Goal: Task Accomplishment & Management: Manage account settings

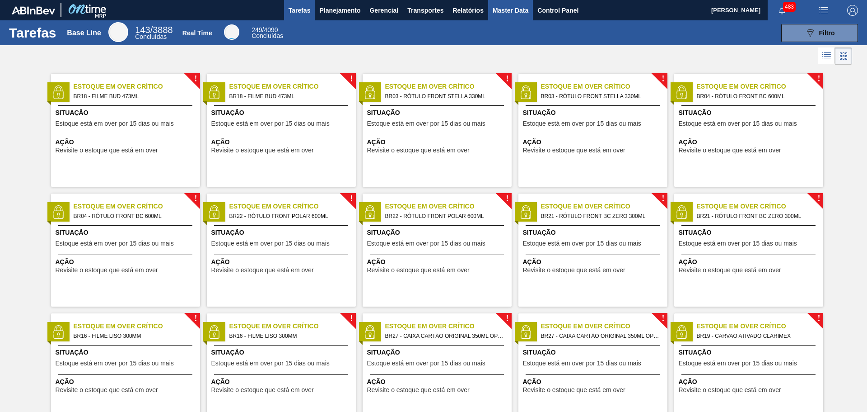
click at [495, 11] on span "Master Data" at bounding box center [511, 10] width 36 height 11
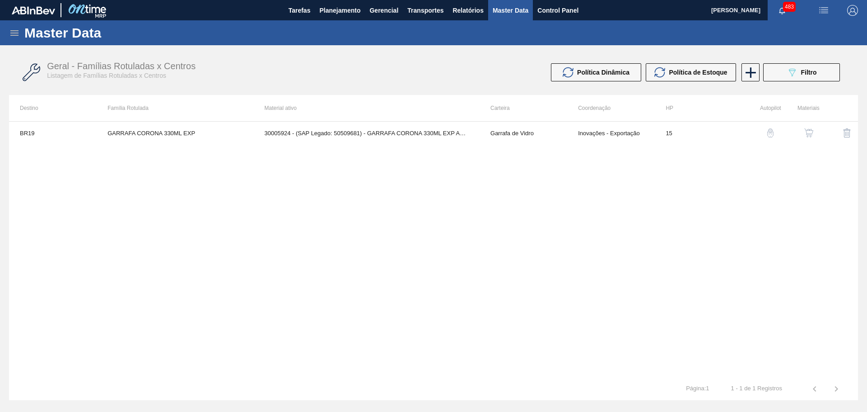
click at [14, 35] on icon at bounding box center [14, 32] width 8 height 5
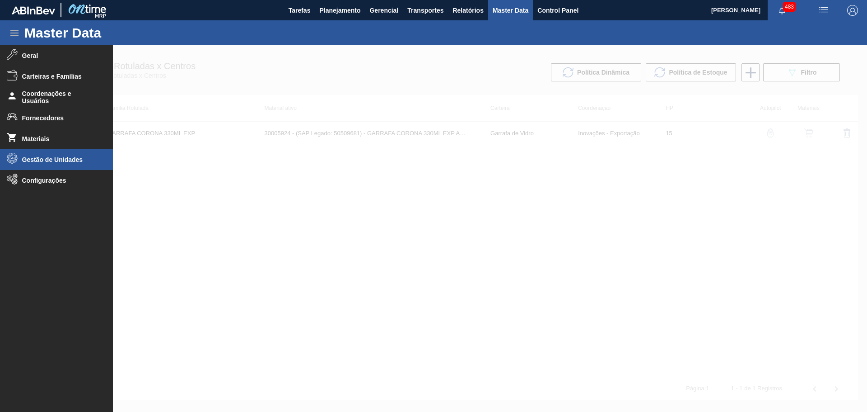
click at [72, 164] on li "Gestão de Unidades" at bounding box center [56, 159] width 113 height 21
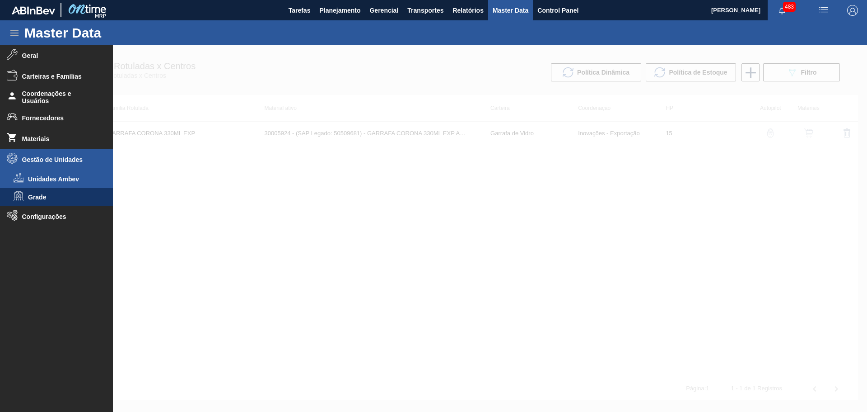
click at [65, 174] on li "Unidades Ambev" at bounding box center [56, 179] width 113 height 18
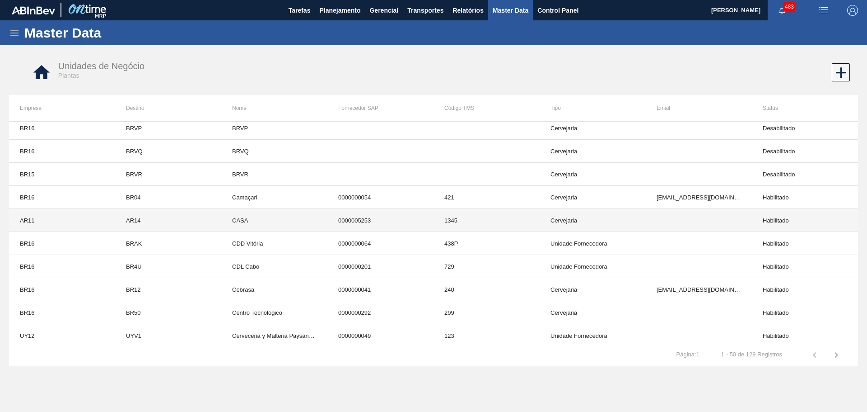
scroll to position [930, 0]
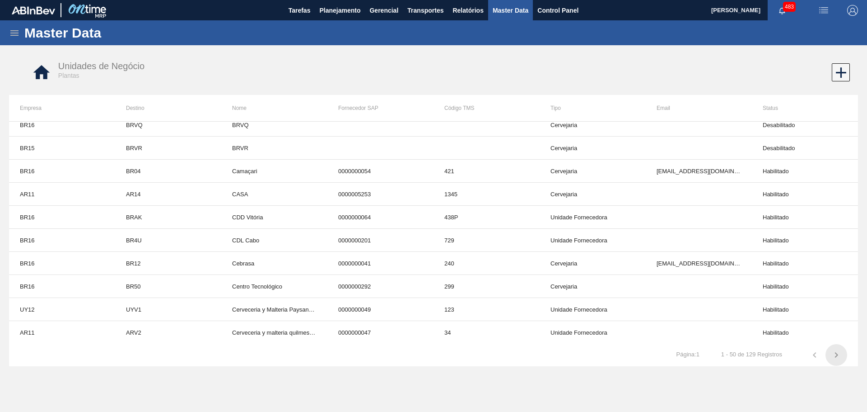
click at [839, 354] on icon "button" at bounding box center [836, 354] width 11 height 11
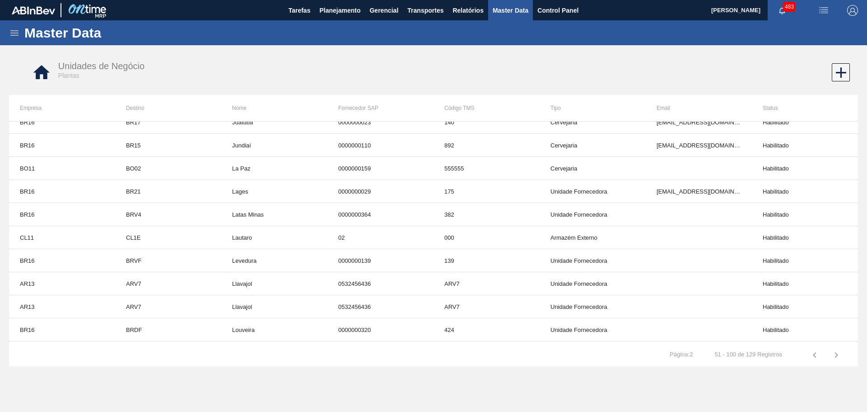
scroll to position [433, 0]
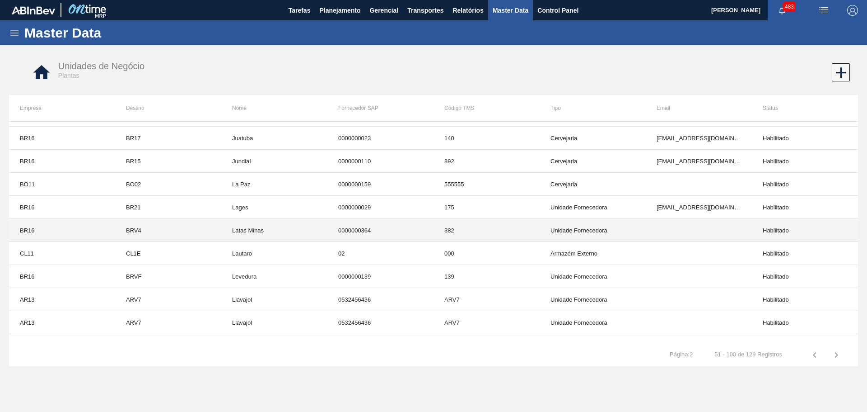
click at [285, 233] on td "Latas Minas" at bounding box center [274, 230] width 106 height 23
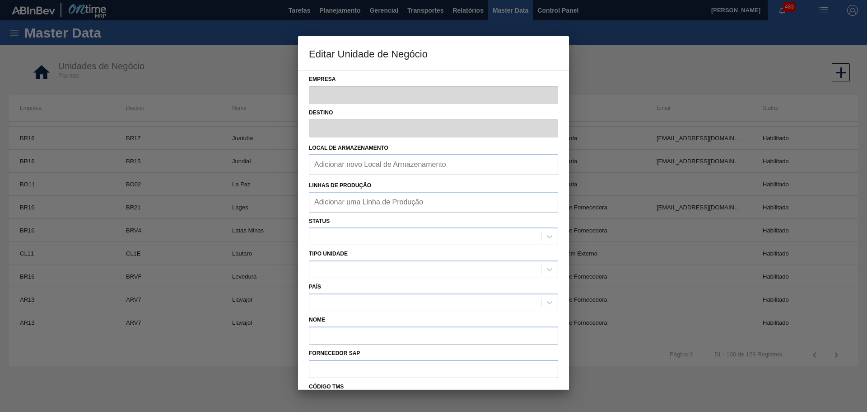
type input "BR16"
type input "BRV4"
type input "Latas Minas"
type input "0000000364"
type input "382"
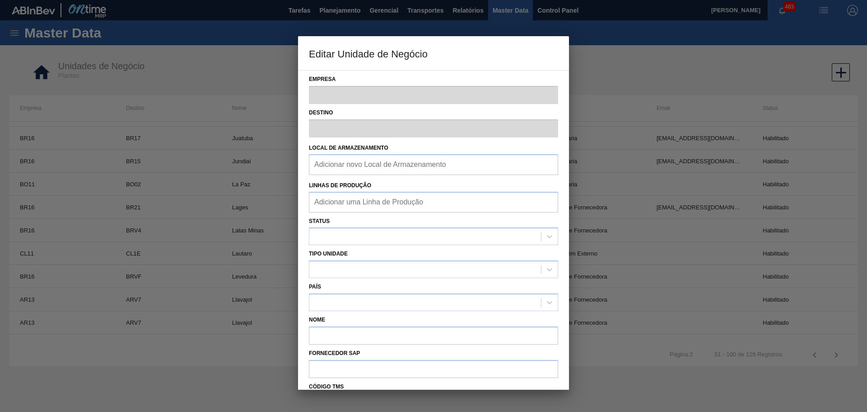
checkbox input "false"
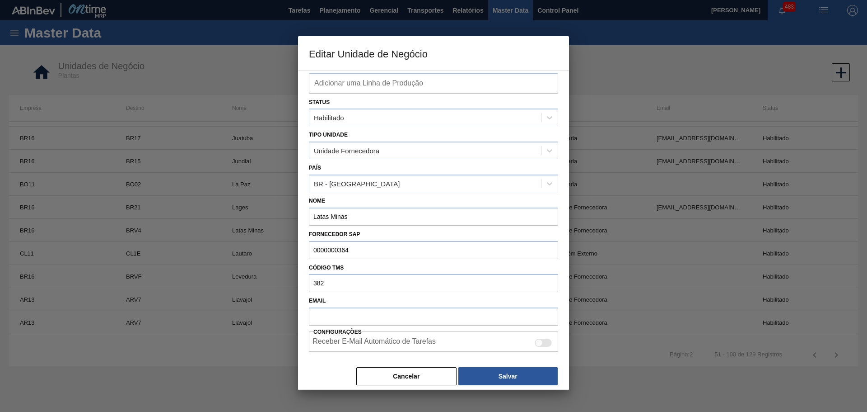
scroll to position [119, 0]
click at [404, 380] on button "Cancelar" at bounding box center [406, 375] width 100 height 18
